Goal: Navigation & Orientation: Go to known website

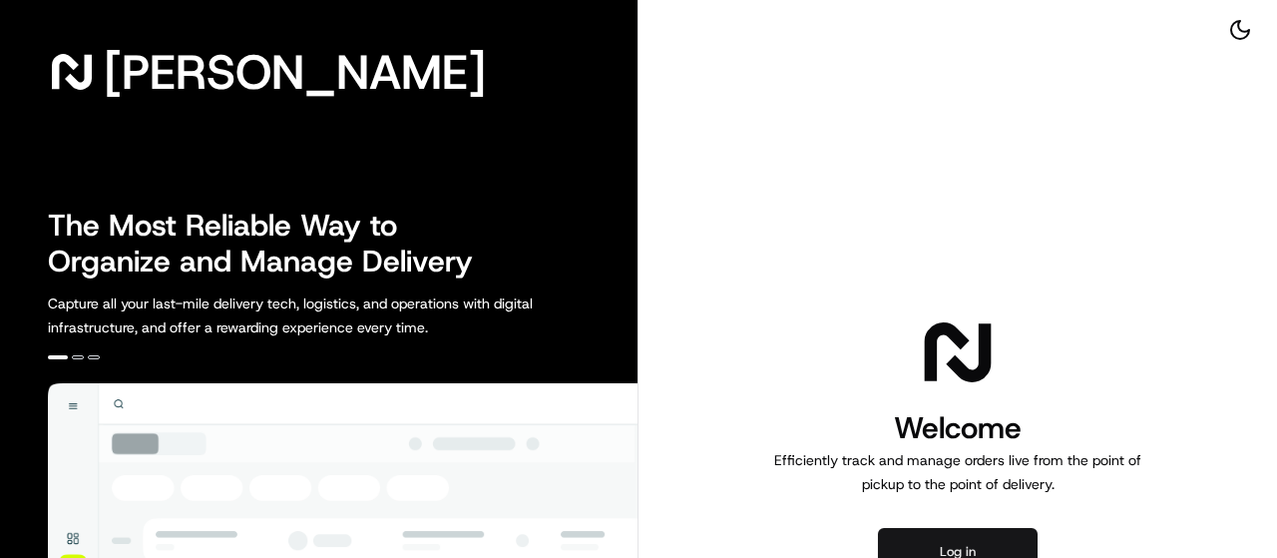
click at [982, 544] on button "Log in" at bounding box center [958, 552] width 160 height 48
